Goal: Transaction & Acquisition: Book appointment/travel/reservation

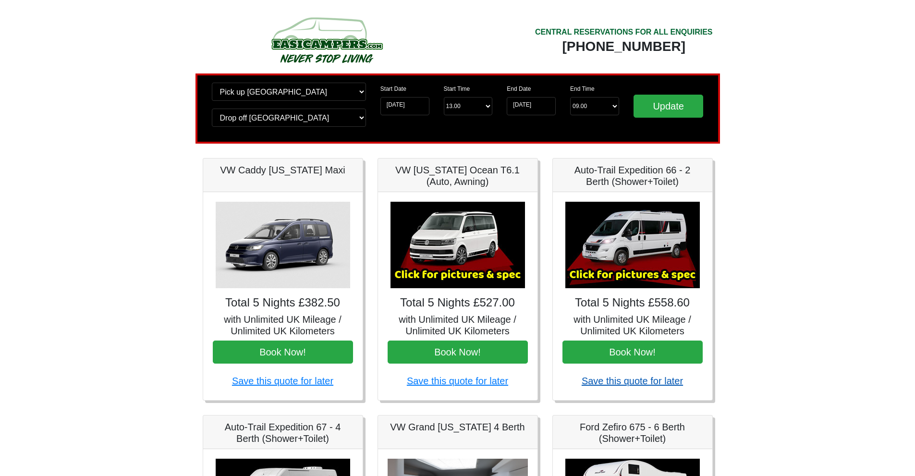
click at [664, 383] on link "Save this quote for later" at bounding box center [632, 381] width 101 height 11
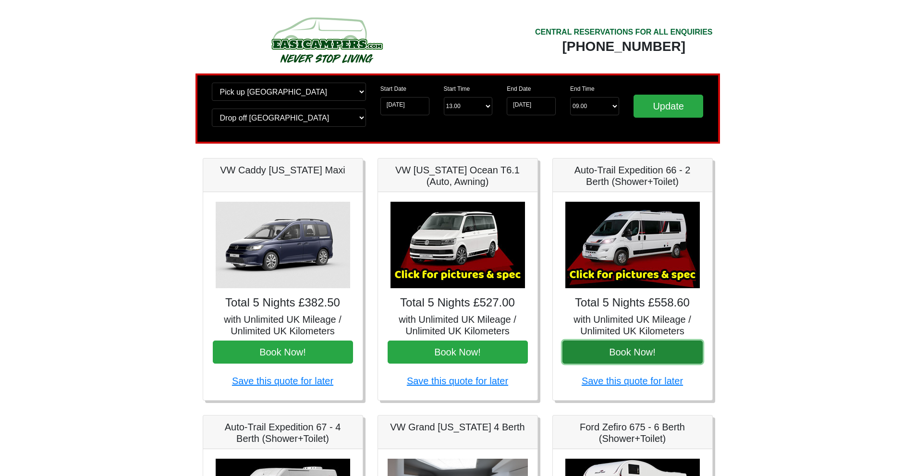
click at [651, 351] on button "Book Now!" at bounding box center [633, 352] width 140 height 23
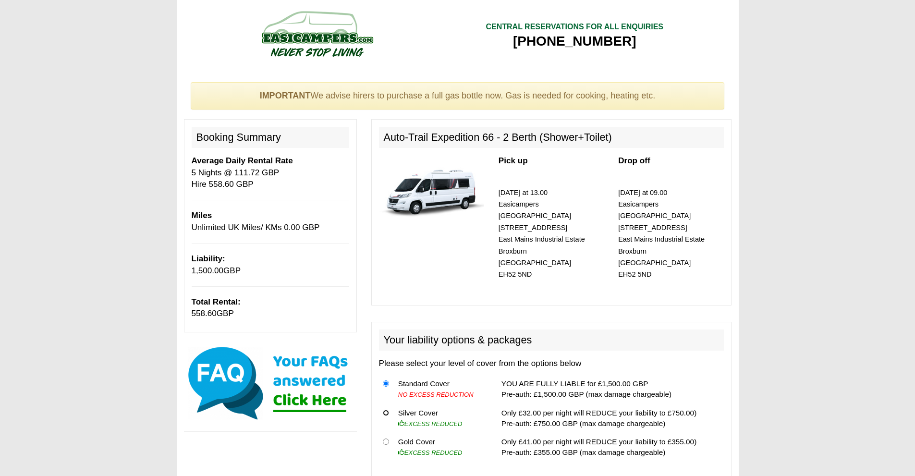
click at [388, 410] on input "radio" at bounding box center [386, 413] width 6 height 6
radio input "true"
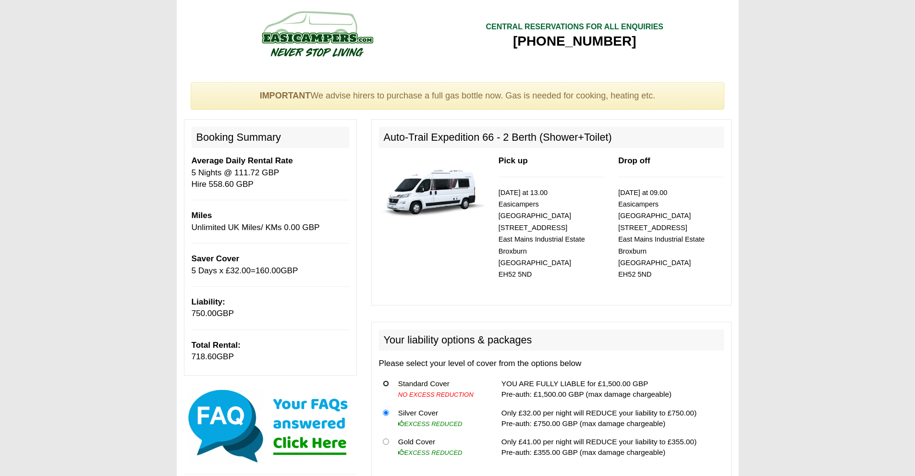
click at [388, 380] on input "radio" at bounding box center [386, 383] width 6 height 6
radio input "true"
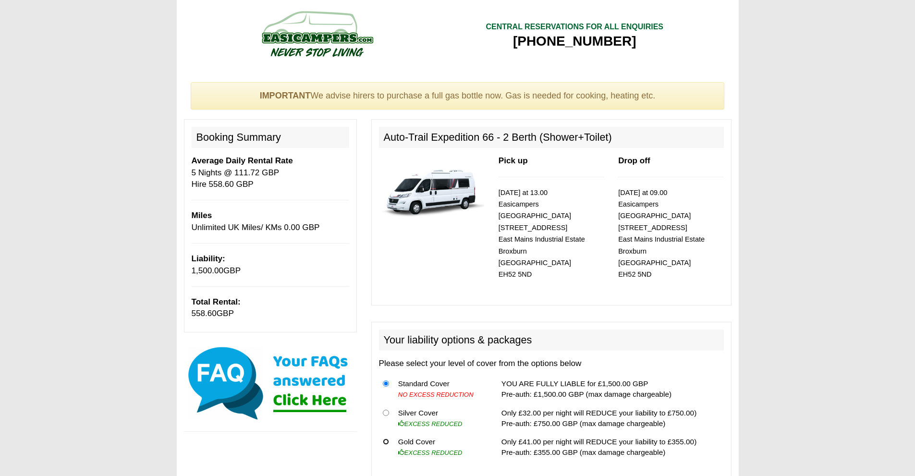
click at [388, 439] on input "radio" at bounding box center [386, 442] width 6 height 6
radio input "true"
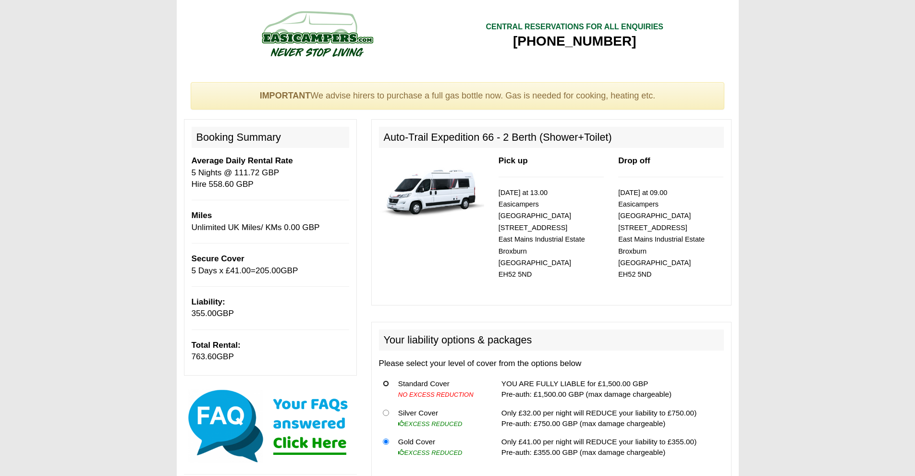
click at [388, 380] on input "radio" at bounding box center [386, 383] width 6 height 6
radio input "true"
